Goal: Task Accomplishment & Management: Manage account settings

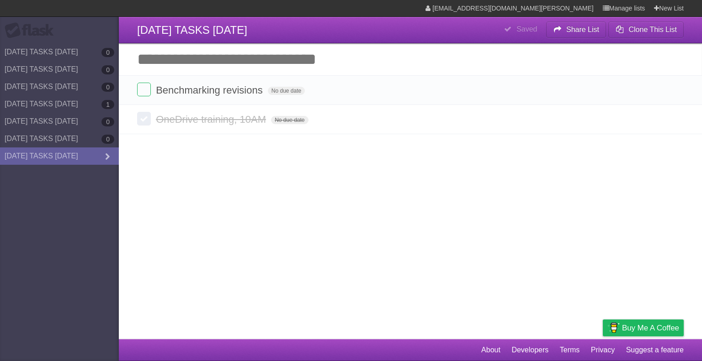
click at [355, 265] on article "**********" at bounding box center [351, 169] width 702 height 339
click at [148, 103] on li "Benchmarking revisions No due date White Red Blue Green Purple Orange" at bounding box center [410, 90] width 583 height 30
click at [148, 90] on label at bounding box center [144, 90] width 14 height 14
click at [177, 61] on input "Add another task" at bounding box center [410, 59] width 583 height 32
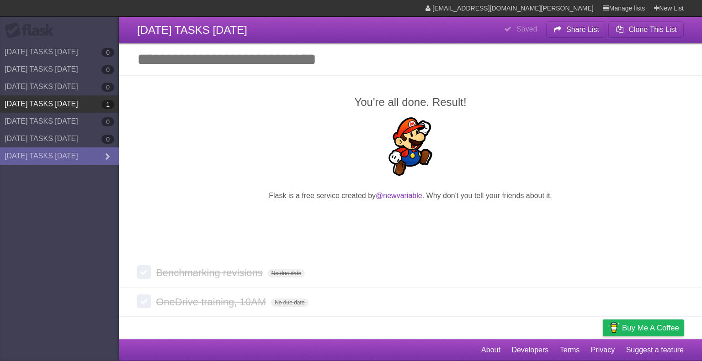
click at [43, 98] on link "[DATE] TASKS [DATE] 1" at bounding box center [59, 103] width 119 height 17
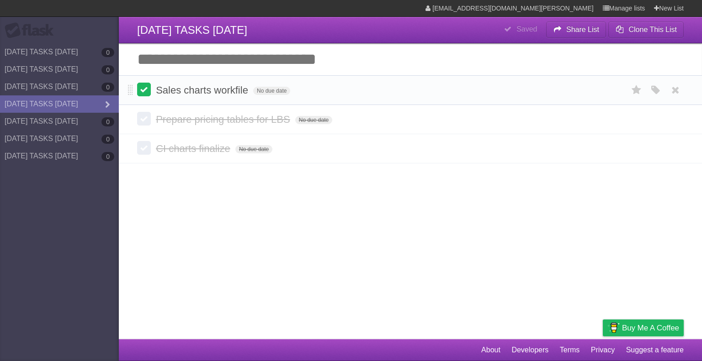
click at [141, 88] on label at bounding box center [144, 90] width 14 height 14
click at [84, 120] on link "[DATE] TASKS [DATE] 0" at bounding box center [59, 121] width 119 height 17
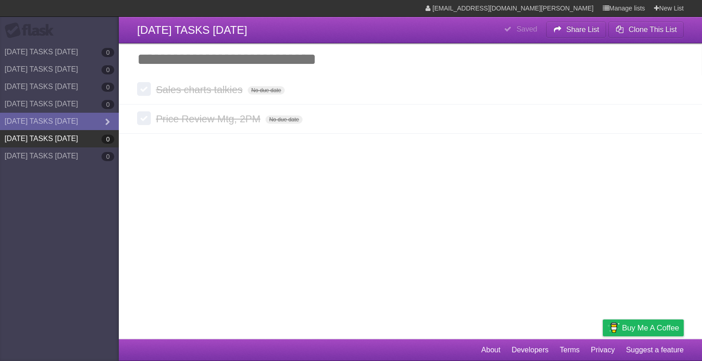
click at [93, 132] on link "[DATE] TASKS [DATE] 0" at bounding box center [59, 138] width 119 height 17
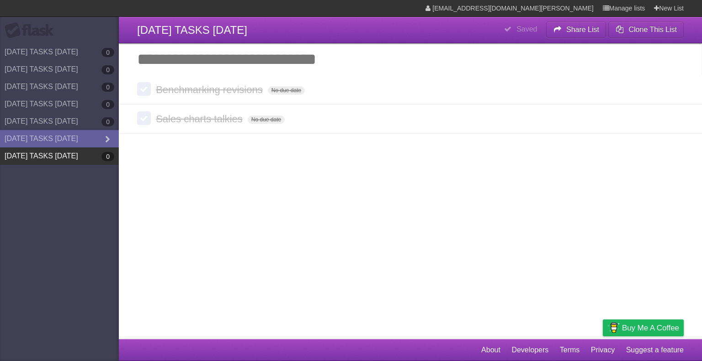
click at [29, 160] on link "[DATE] TASKS [DATE] 0" at bounding box center [59, 156] width 119 height 17
